Goal: Find specific page/section: Find specific page/section

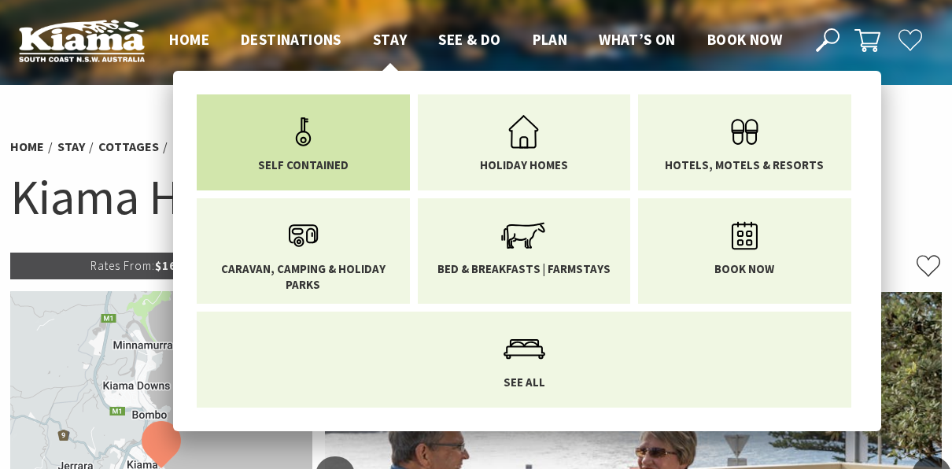
click at [305, 138] on use "Main Menu" at bounding box center [303, 131] width 15 height 28
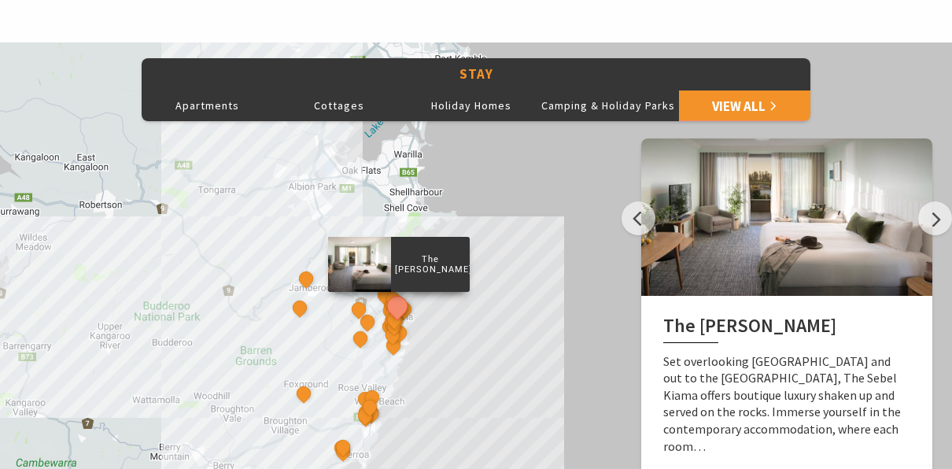
scroll to position [669, 0]
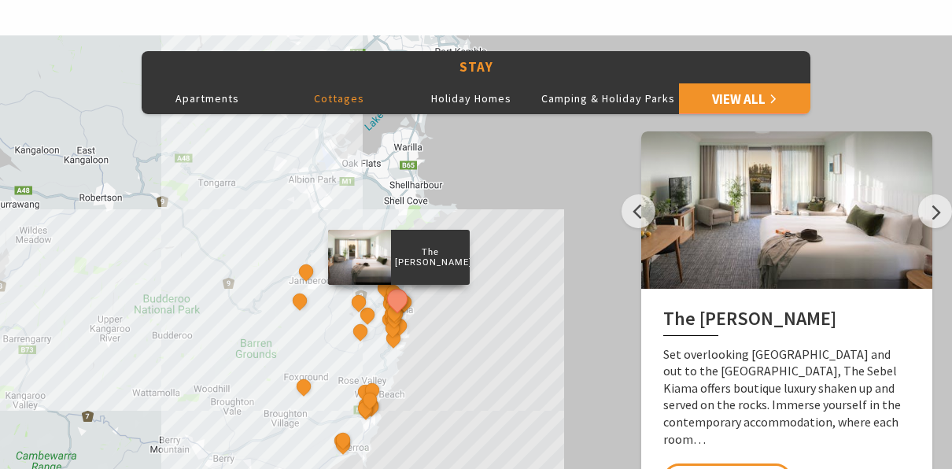
click at [346, 102] on button "Cottages" at bounding box center [340, 98] width 132 height 31
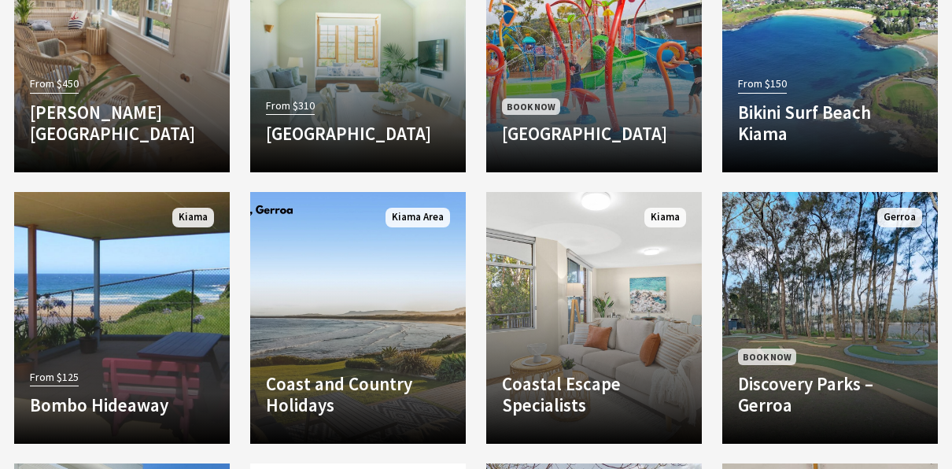
scroll to position [1436, 0]
